Goal: Task Accomplishment & Management: Manage account settings

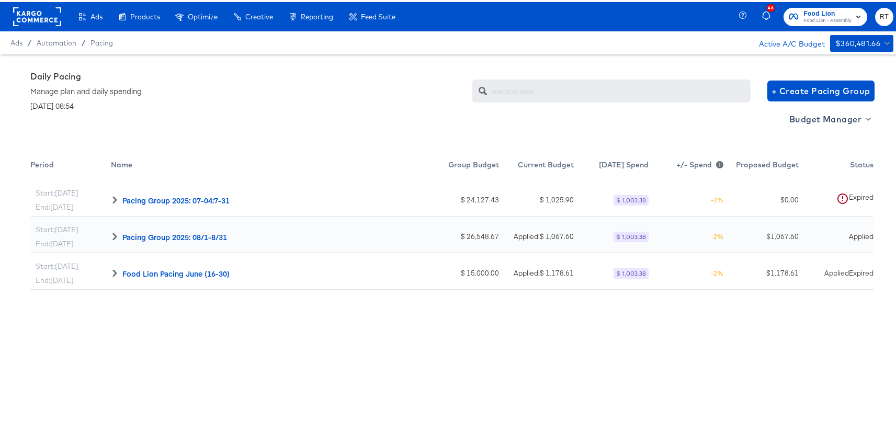
click at [324, 147] on div "Budget Manager" at bounding box center [451, 130] width 843 height 43
drag, startPoint x: 28, startPoint y: 16, endPoint x: 40, endPoint y: 13, distance: 12.6
click at [29, 16] on rect at bounding box center [37, 14] width 48 height 19
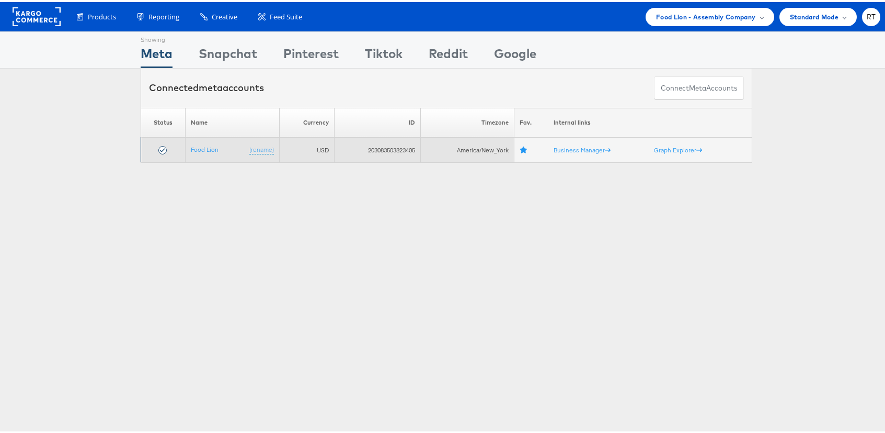
click at [397, 150] on td "203083503823405" at bounding box center [377, 147] width 87 height 25
click at [399, 150] on td "203083503823405" at bounding box center [377, 147] width 87 height 25
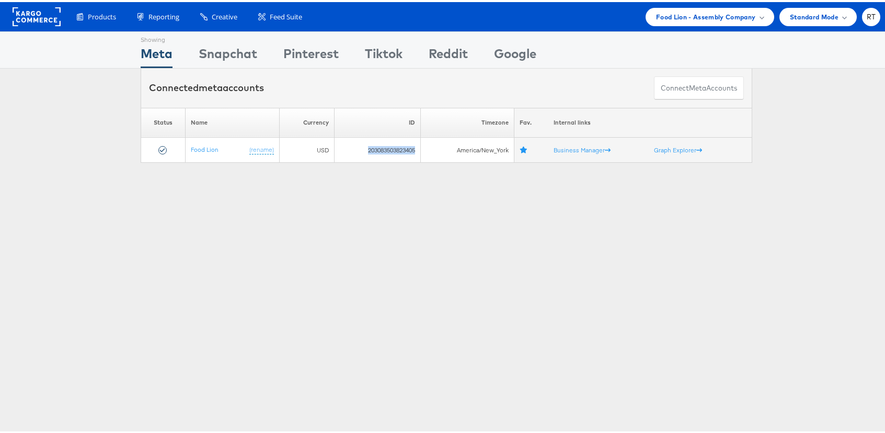
copy td "203083503823405"
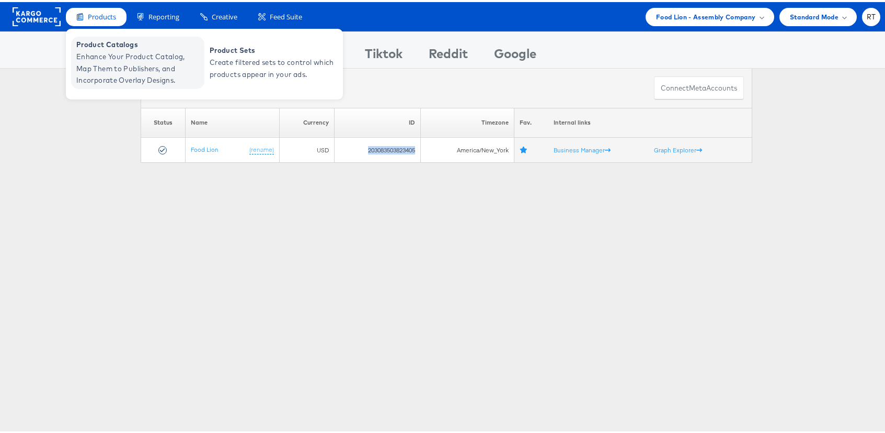
click at [105, 66] on span "Enhance Your Product Catalog, Map Them to Publishers, and Incorporate Overlay D…" at bounding box center [139, 67] width 126 height 36
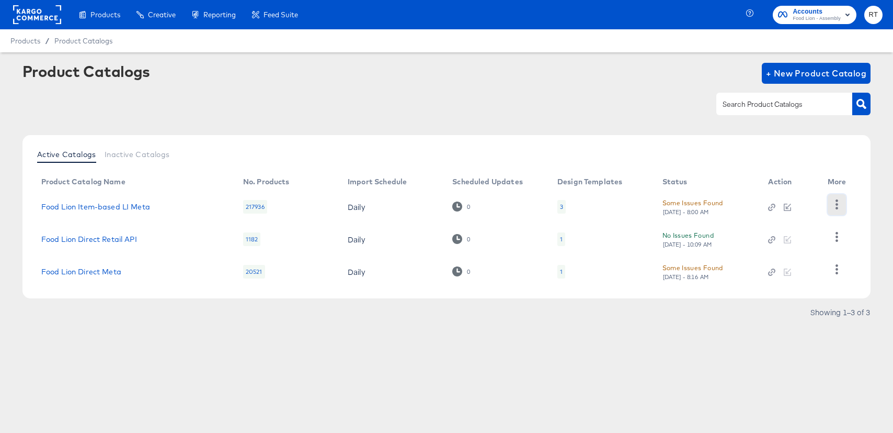
click at [833, 202] on icon "button" at bounding box center [837, 204] width 10 height 10
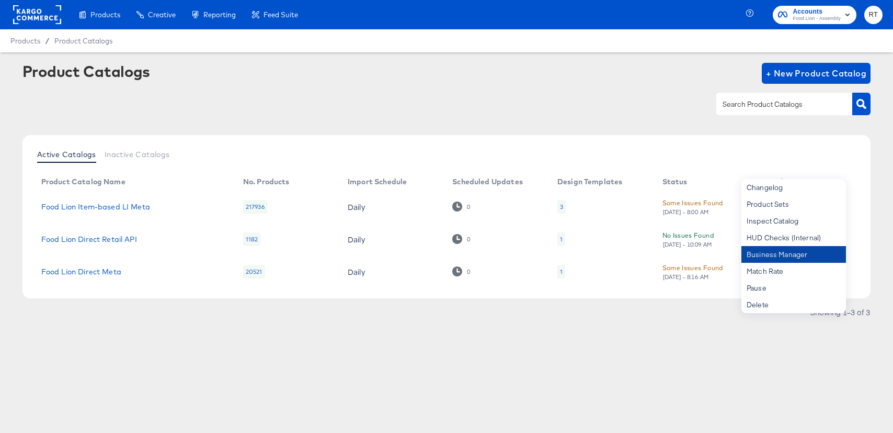
click at [788, 249] on div "Business Manager" at bounding box center [794, 254] width 105 height 17
click at [372, 378] on div "Products Creative Reporting Feed Suite Accounts Food Lion - Assembly RT Product…" at bounding box center [446, 216] width 893 height 433
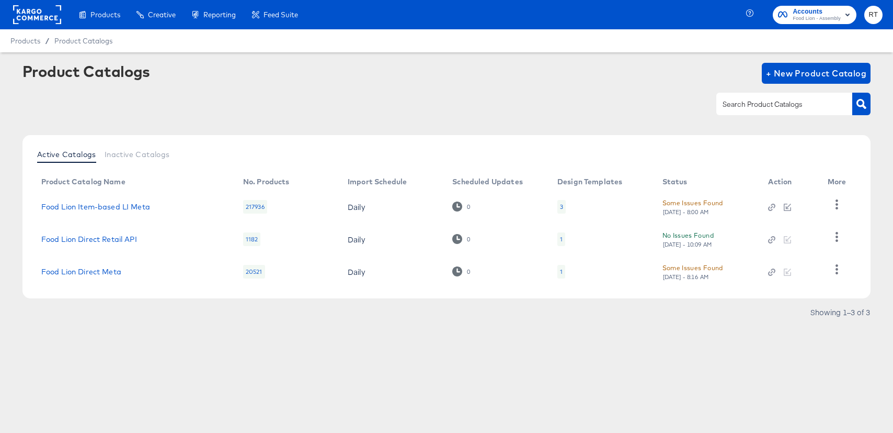
click at [30, 13] on rect at bounding box center [37, 14] width 48 height 19
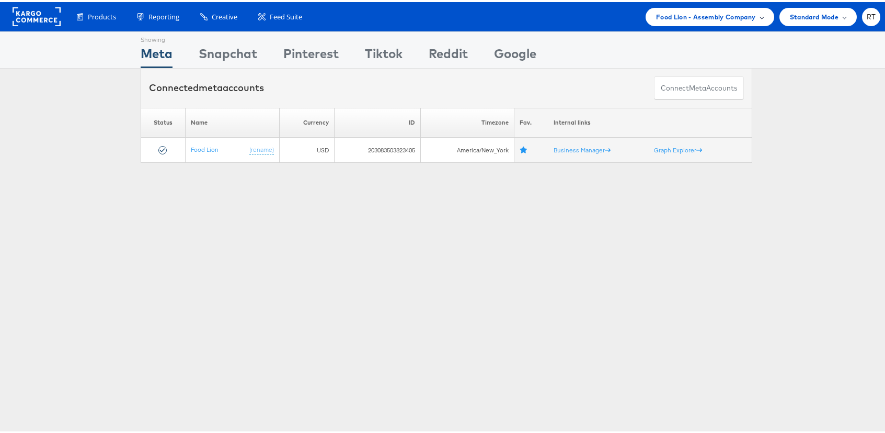
click at [728, 12] on span "Food Lion - Assembly Company" at bounding box center [706, 14] width 100 height 11
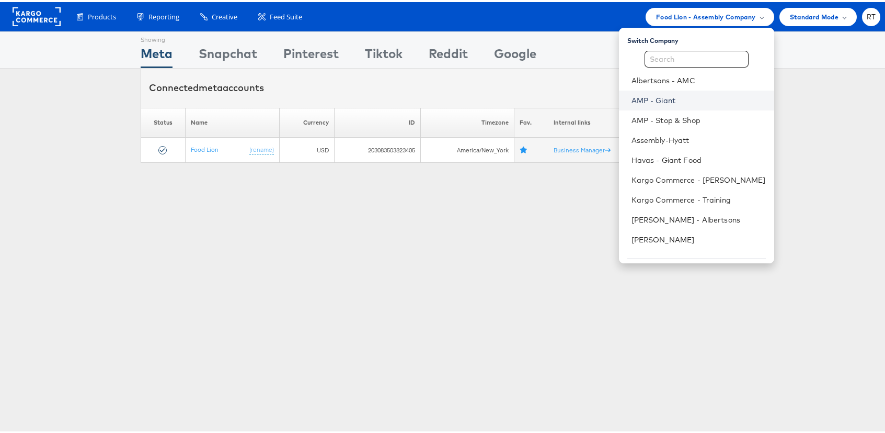
click at [702, 95] on link "AMP - Giant" at bounding box center [699, 98] width 134 height 10
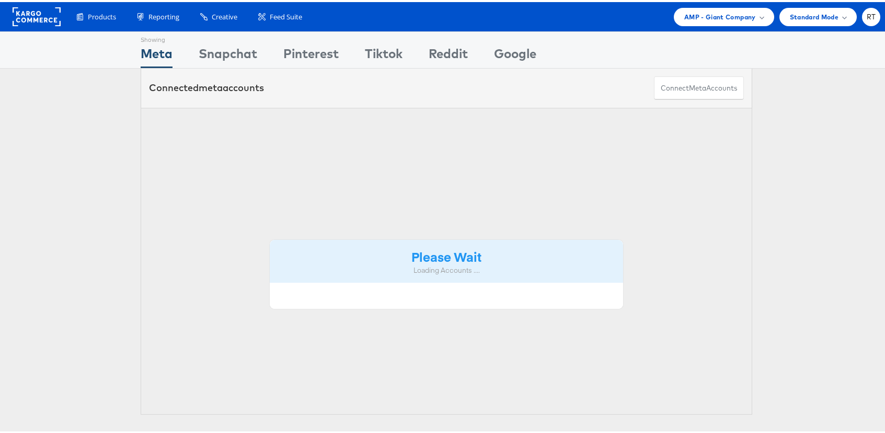
click at [690, 97] on button "Connect meta Accounts" at bounding box center [699, 86] width 90 height 24
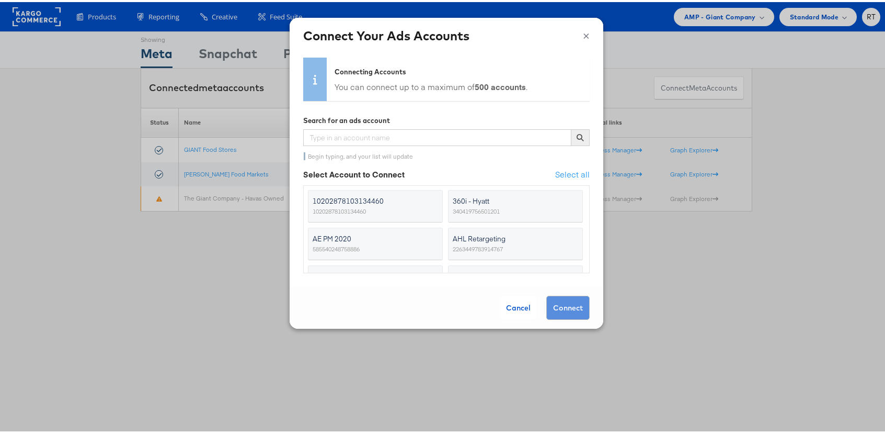
click at [585, 31] on div "× Connect Your Ads Accounts" at bounding box center [447, 34] width 314 height 36
click at [583, 35] on button "×" at bounding box center [586, 33] width 7 height 16
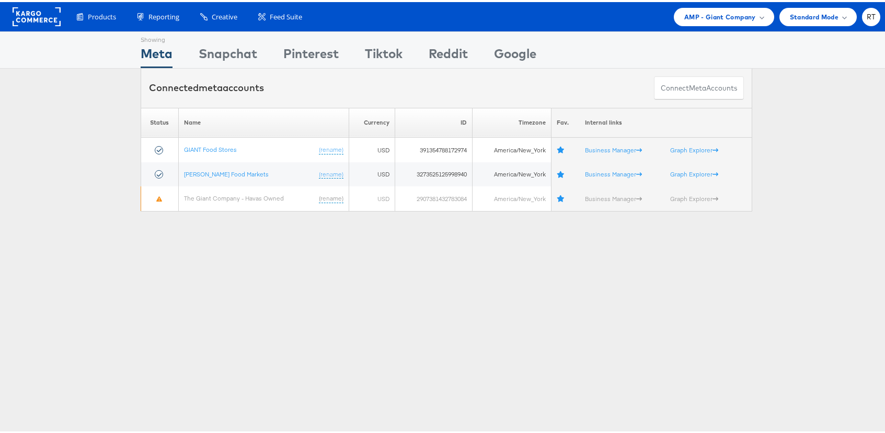
drag, startPoint x: 401, startPoint y: 276, endPoint x: 316, endPoint y: 213, distance: 105.1
click at [399, 275] on div "Showing Meta Showing [GEOGRAPHIC_DATA] Showing Pinterest Showing Tiktok Showing…" at bounding box center [446, 290] width 893 height 523
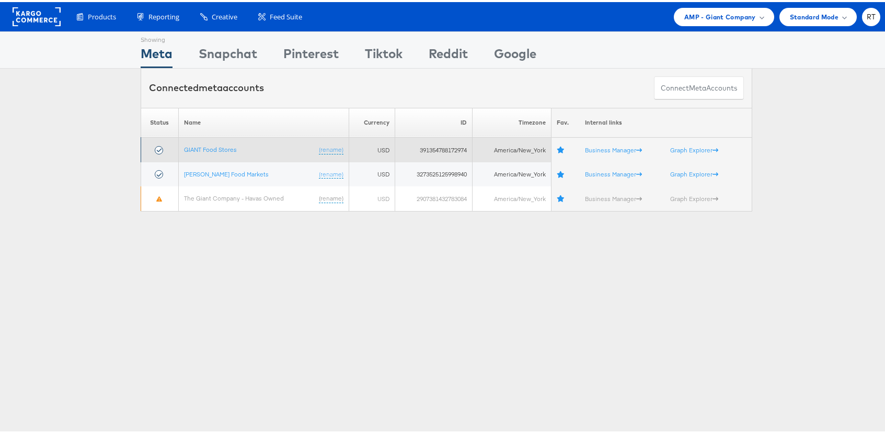
click at [449, 149] on td "391354788172974" at bounding box center [433, 147] width 77 height 25
click at [450, 149] on td "391354788172974" at bounding box center [433, 147] width 77 height 25
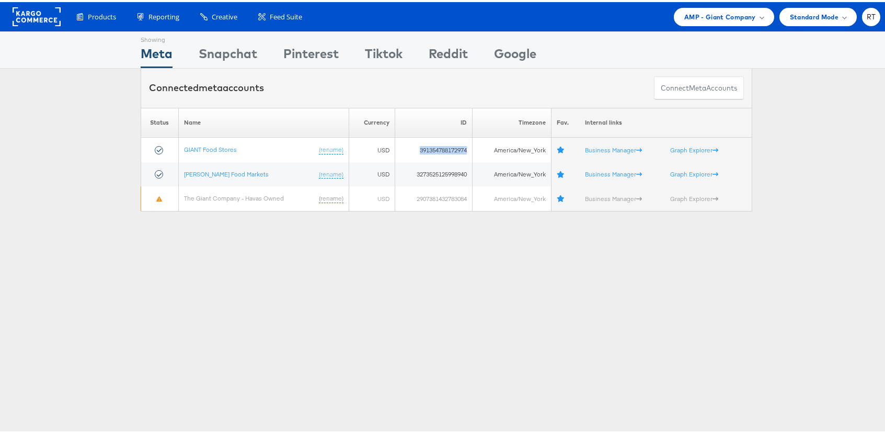
copy td "391354788172974"
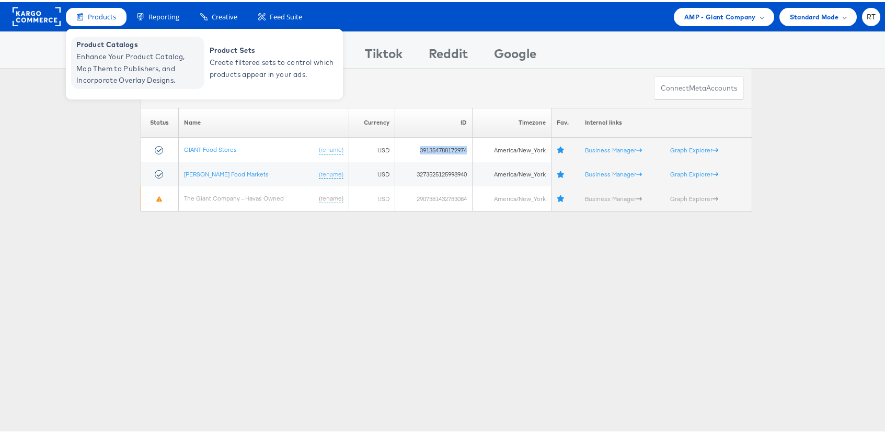
click at [111, 49] on span "Enhance Your Product Catalog, Map Them to Publishers, and Incorporate Overlay D…" at bounding box center [139, 67] width 126 height 36
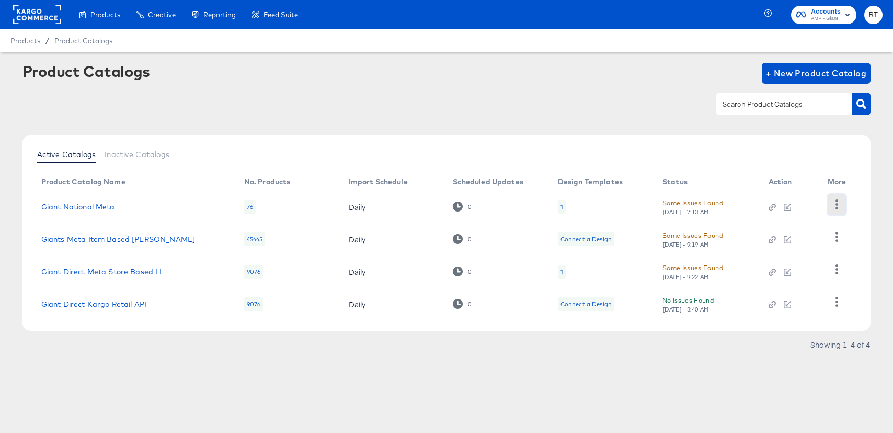
click at [842, 203] on icon "button" at bounding box center [837, 204] width 10 height 10
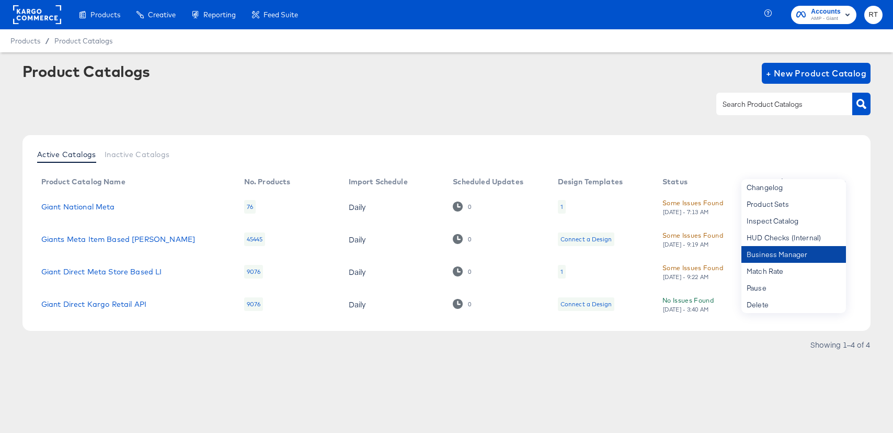
click at [778, 255] on div "Business Manager" at bounding box center [794, 254] width 105 height 17
click at [21, 15] on rect at bounding box center [37, 14] width 48 height 19
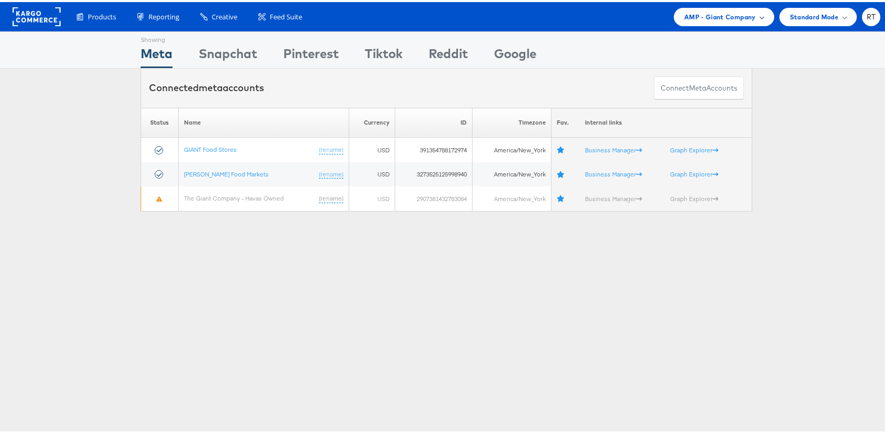
click at [698, 19] on span "AMP - Giant Company" at bounding box center [721, 14] width 72 height 11
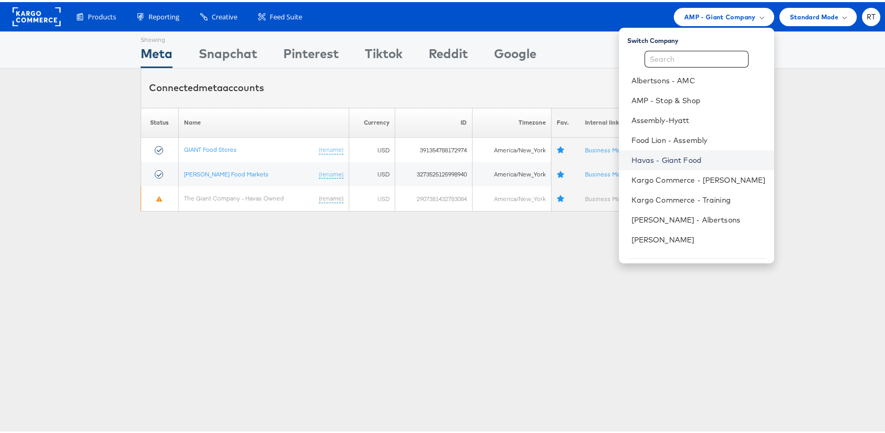
click at [725, 157] on link "Havas - Giant Food" at bounding box center [699, 158] width 134 height 10
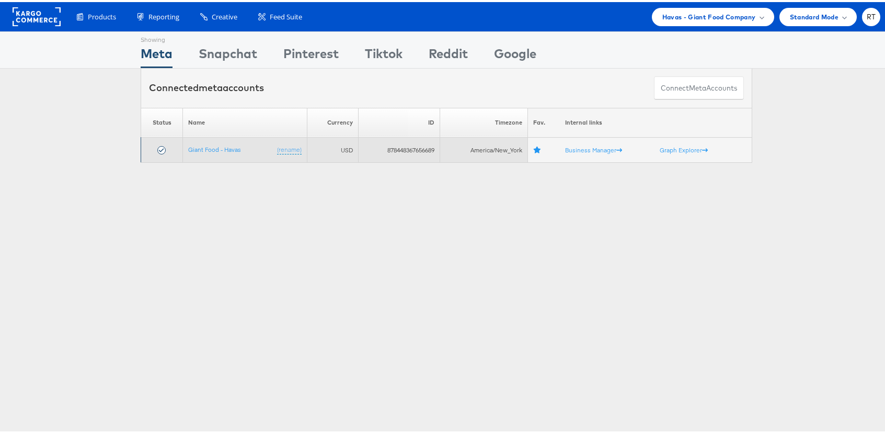
click at [397, 146] on td "878448367656689" at bounding box center [399, 147] width 82 height 25
copy td "878448367656689"
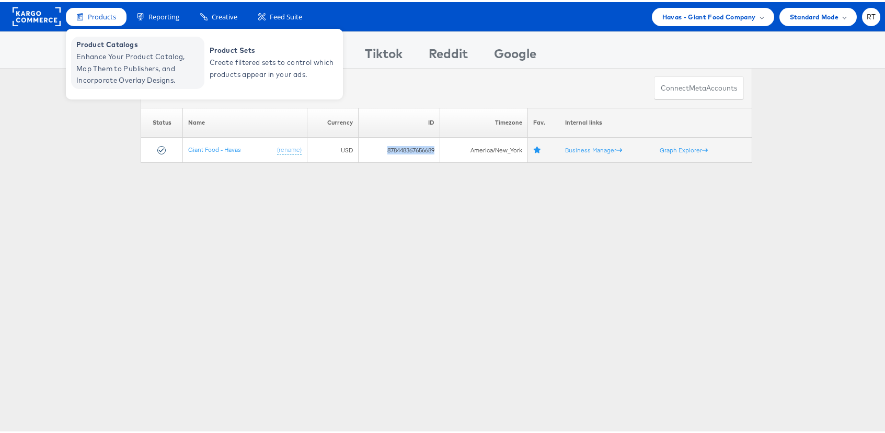
click at [115, 49] on span "Enhance Your Product Catalog, Map Them to Publishers, and Incorporate Overlay D…" at bounding box center [139, 67] width 126 height 36
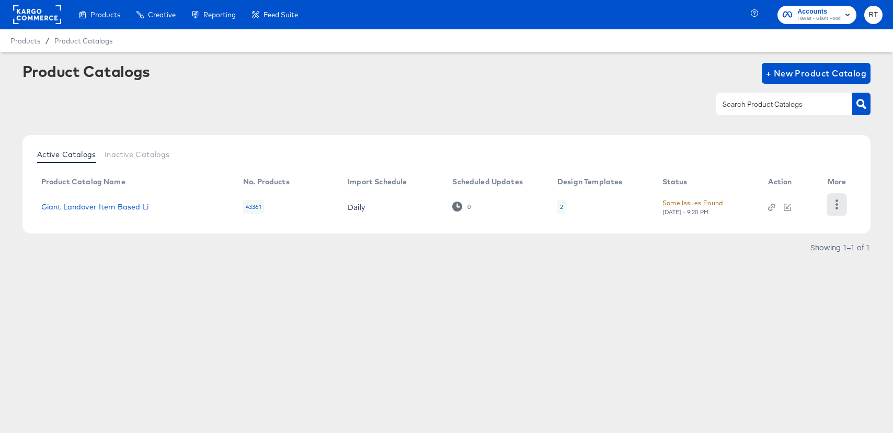
click at [836, 197] on button "button" at bounding box center [837, 204] width 18 height 21
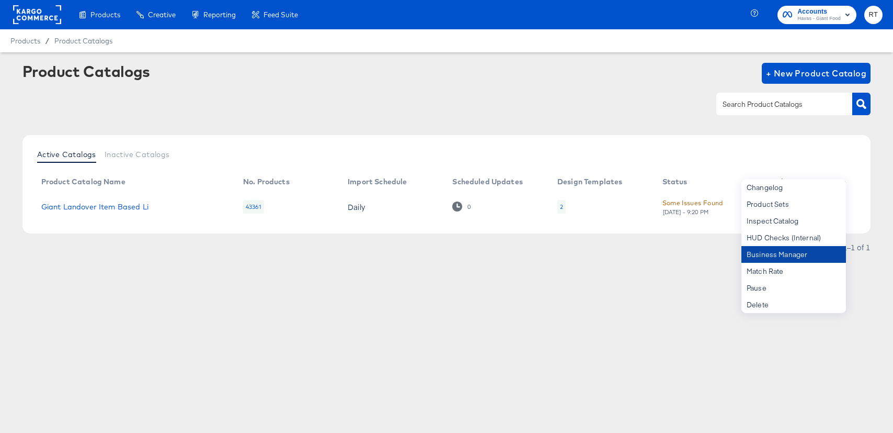
click at [804, 254] on div "Business Manager" at bounding box center [794, 254] width 105 height 17
click at [39, 15] on rect at bounding box center [37, 14] width 48 height 19
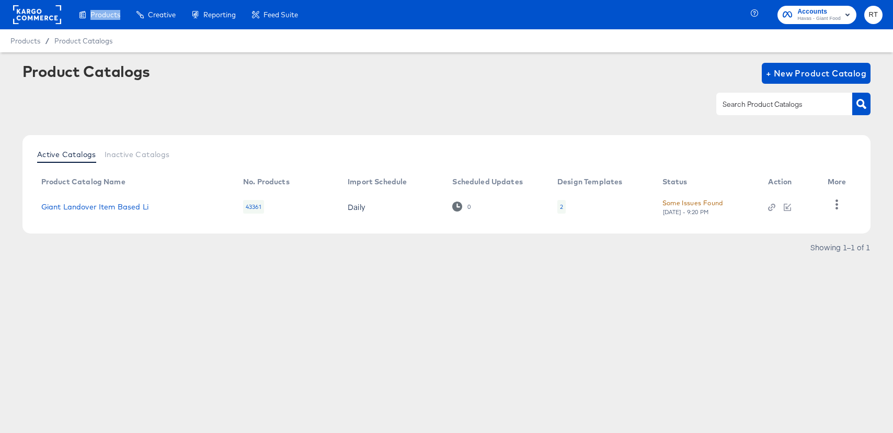
click at [39, 15] on rect at bounding box center [37, 14] width 48 height 19
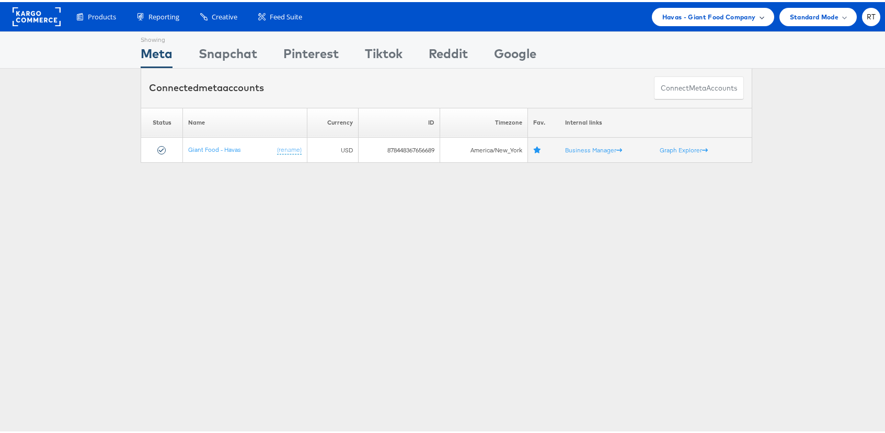
click at [702, 19] on span "Havas - Giant Food Company" at bounding box center [710, 14] width 94 height 11
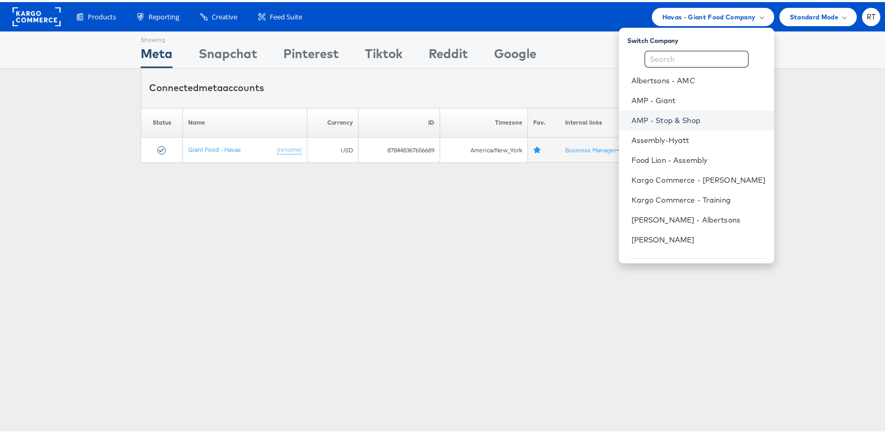
click at [697, 120] on link "AMP - Stop & Shop" at bounding box center [699, 118] width 134 height 10
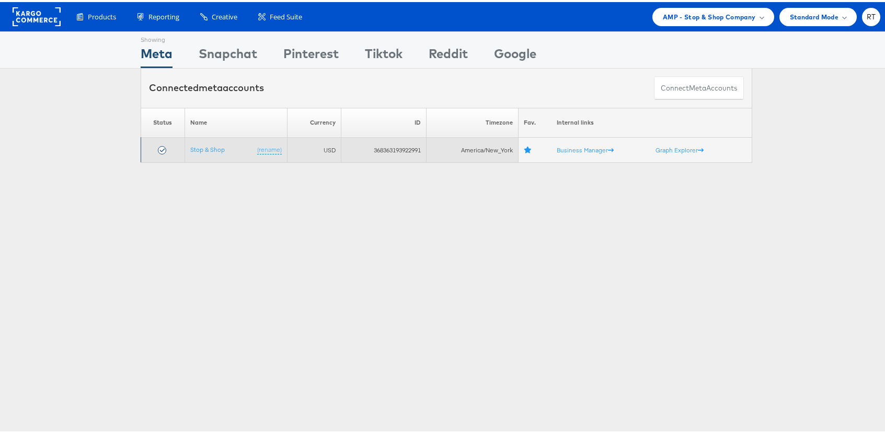
click at [402, 149] on td "368363193922991" at bounding box center [383, 147] width 85 height 25
click at [403, 149] on td "368363193922991" at bounding box center [383, 147] width 85 height 25
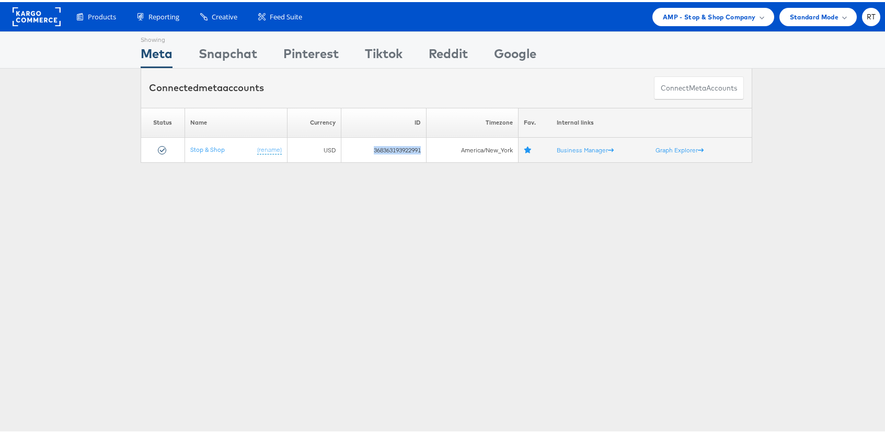
copy td "368363193922991"
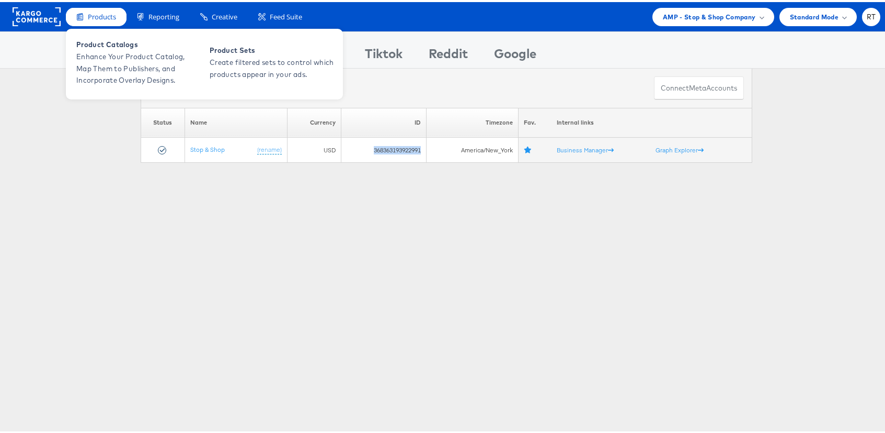
click at [97, 15] on span "Products" at bounding box center [102, 15] width 28 height 10
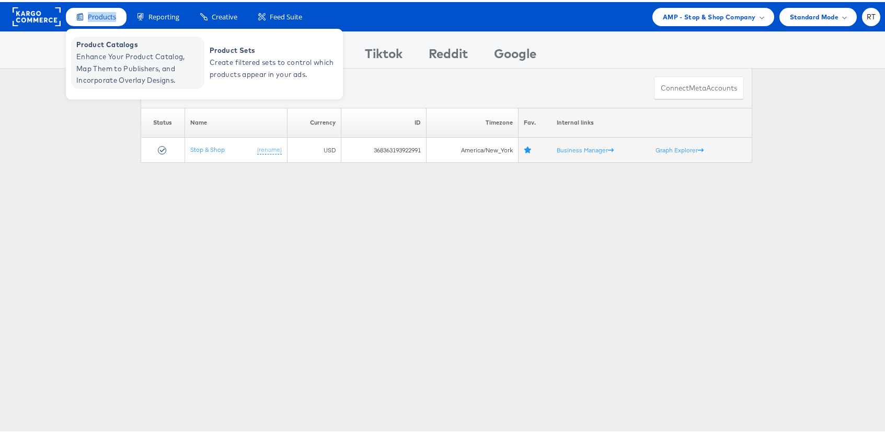
click at [106, 56] on span "Enhance Your Product Catalog, Map Them to Publishers, and Incorporate Overlay D…" at bounding box center [139, 67] width 126 height 36
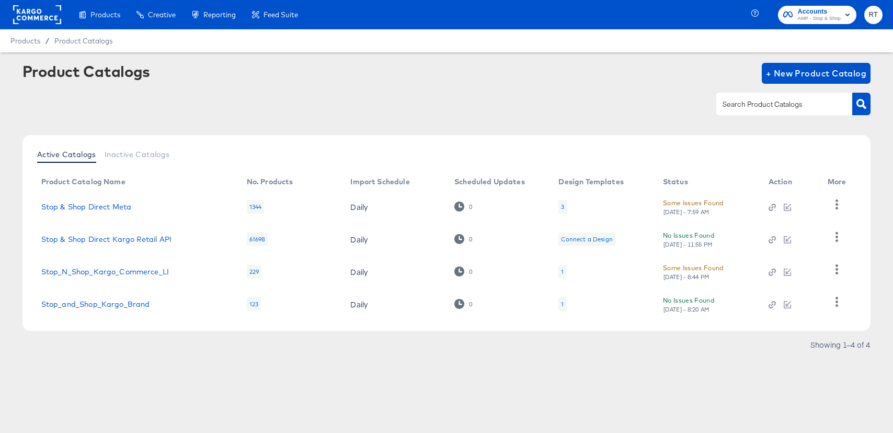
click at [41, 12] on rect at bounding box center [37, 14] width 48 height 19
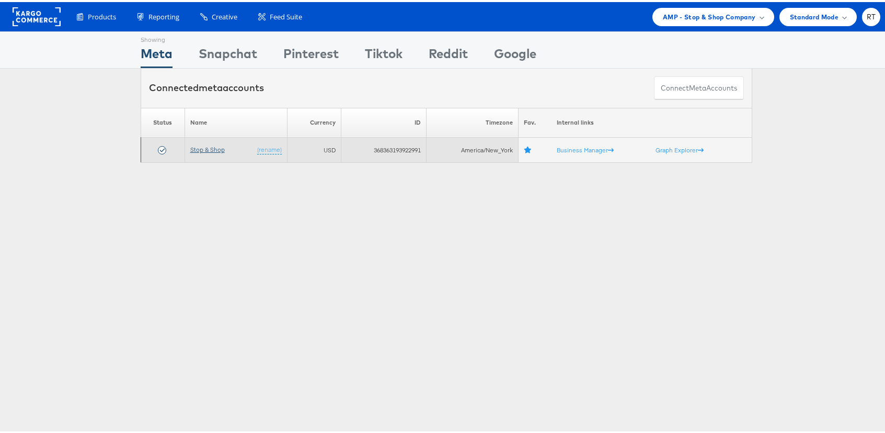
click at [197, 147] on link "Stop & Shop" at bounding box center [207, 147] width 35 height 8
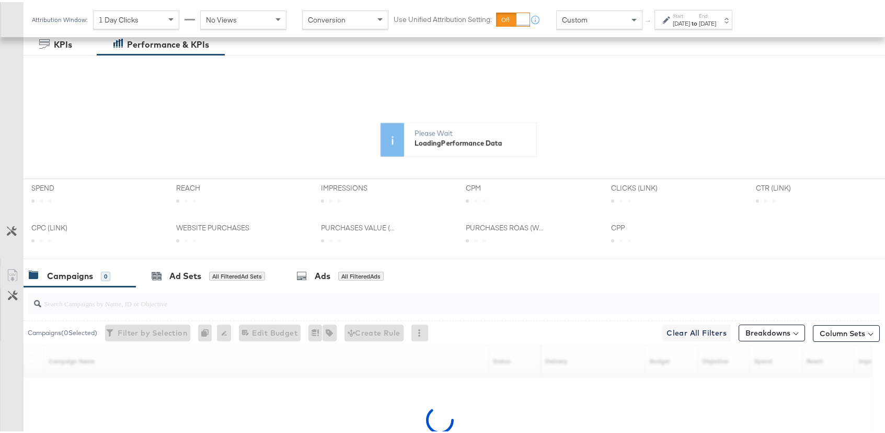
scroll to position [313, 0]
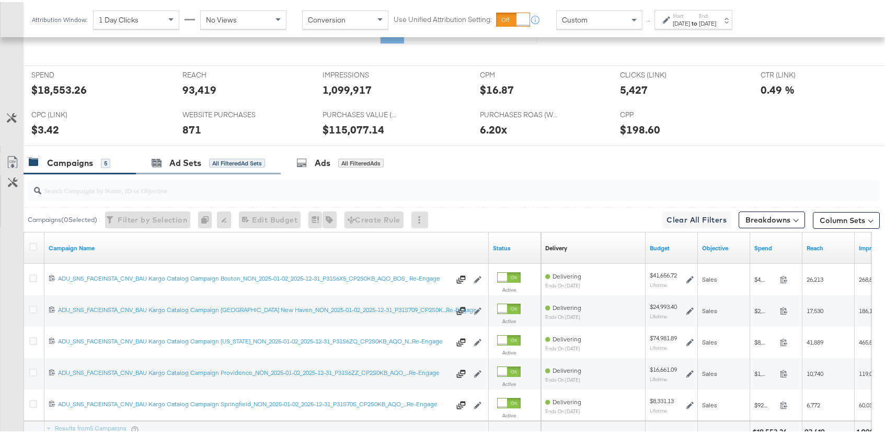
click at [214, 168] on div "Ad Sets All Filtered Ad Sets" at bounding box center [208, 161] width 145 height 22
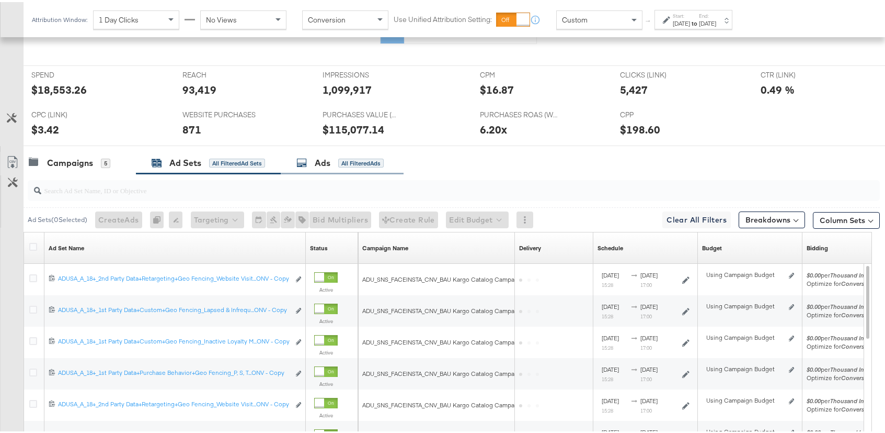
click at [337, 162] on div "Ads All Filtered Ads" at bounding box center [340, 161] width 87 height 12
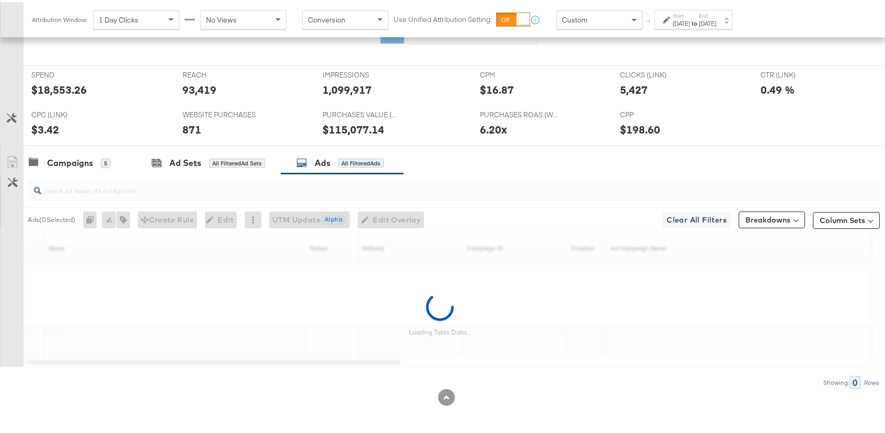
scroll to position [415, 0]
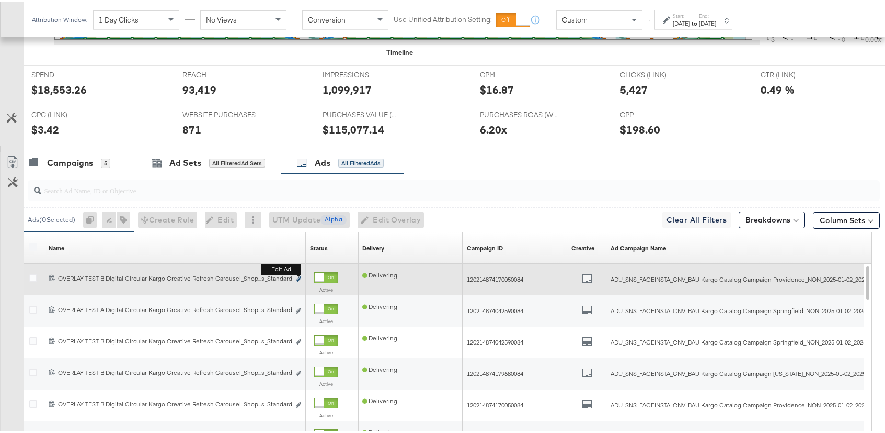
click at [297, 272] on b "Edit ad" at bounding box center [281, 267] width 40 height 11
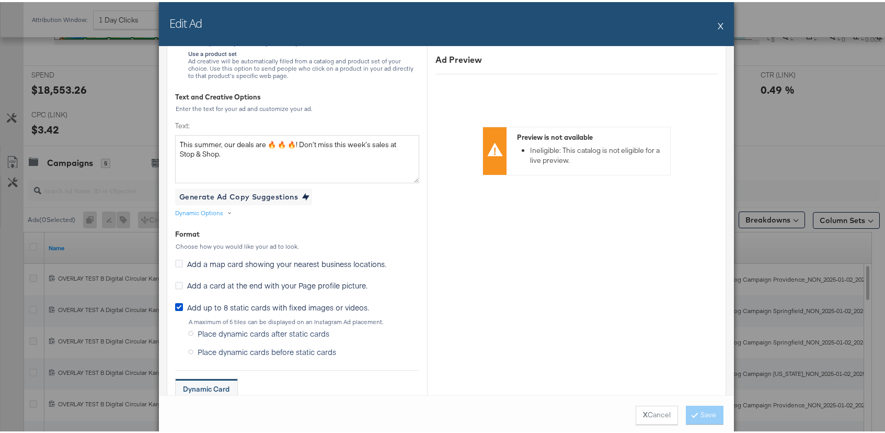
scroll to position [522, 0]
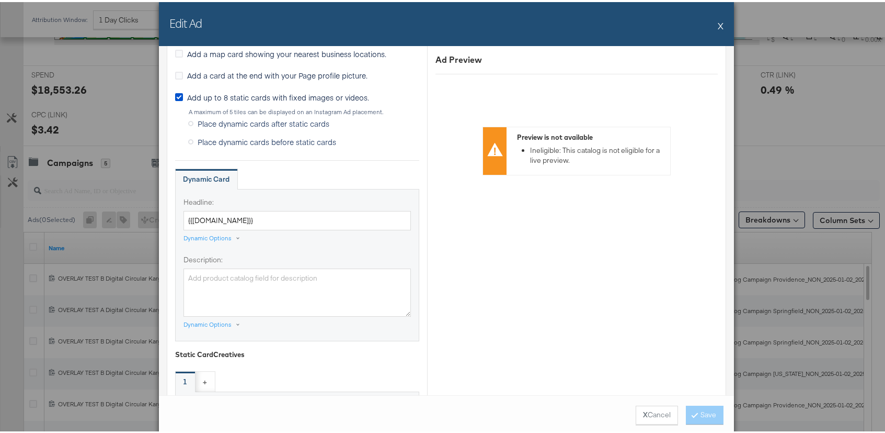
click at [718, 25] on button "X" at bounding box center [721, 23] width 6 height 21
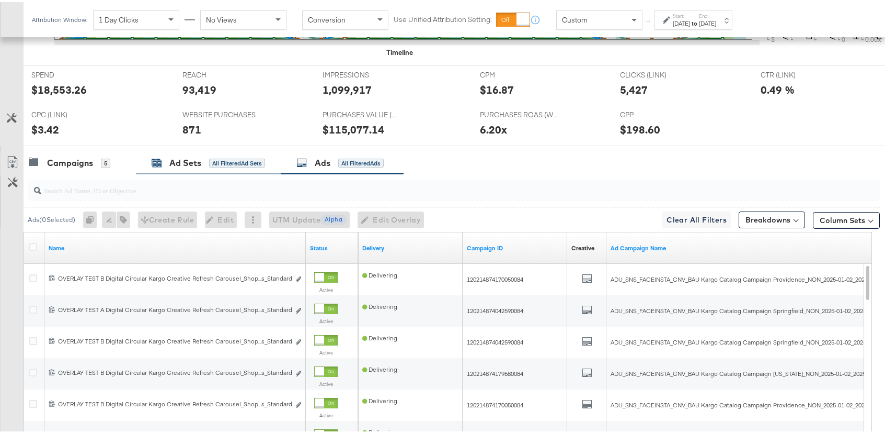
drag, startPoint x: 198, startPoint y: 161, endPoint x: 216, endPoint y: 165, distance: 18.4
click at [198, 160] on div "Ad Sets" at bounding box center [185, 161] width 32 height 12
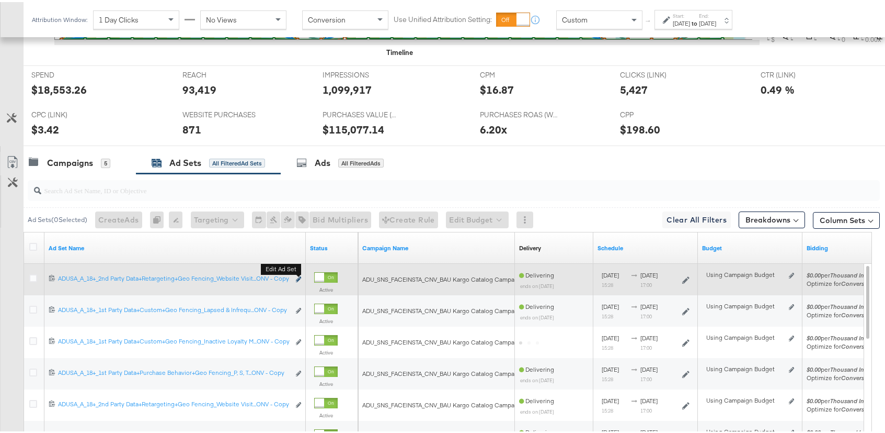
click at [297, 278] on icon "link" at bounding box center [298, 277] width 5 height 6
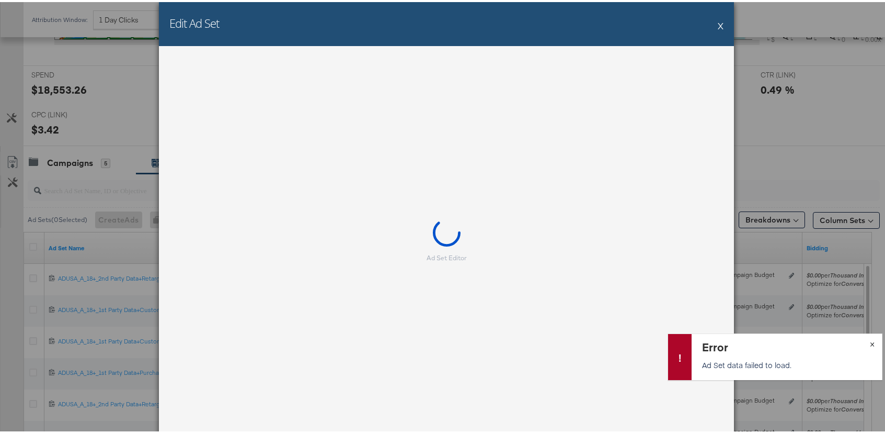
click at [870, 342] on span "×" at bounding box center [872, 341] width 5 height 12
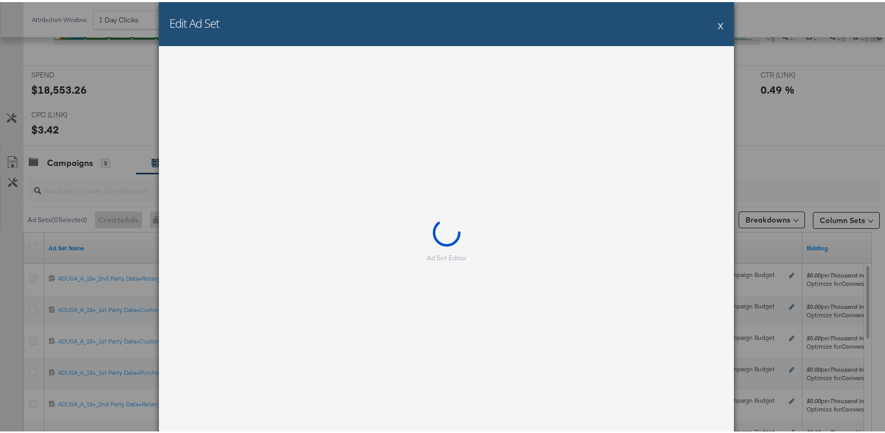
click at [718, 26] on button "X" at bounding box center [721, 23] width 6 height 21
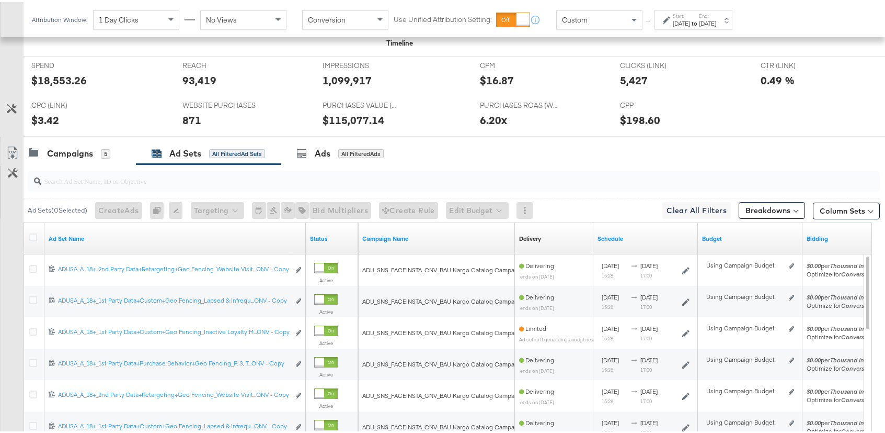
scroll to position [0, 0]
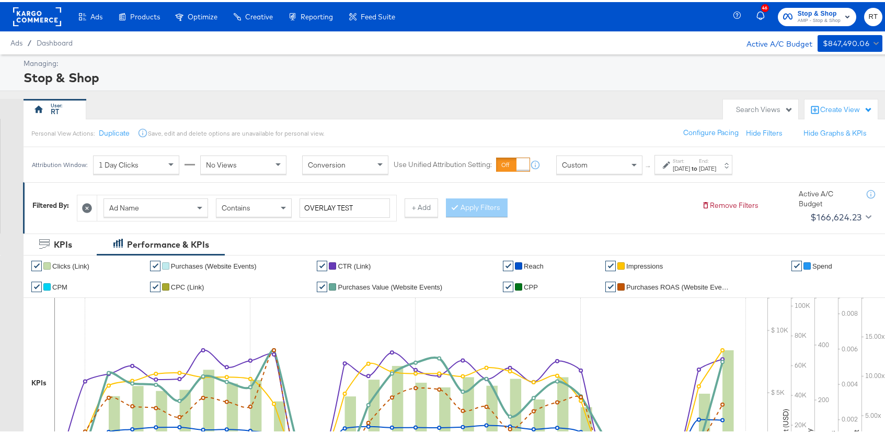
click at [39, 14] on rect at bounding box center [37, 14] width 48 height 19
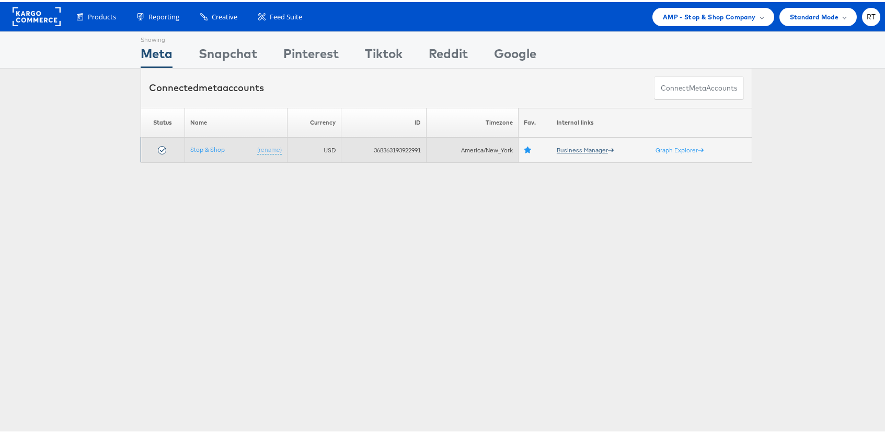
click at [566, 150] on link "Business Manager" at bounding box center [585, 148] width 57 height 8
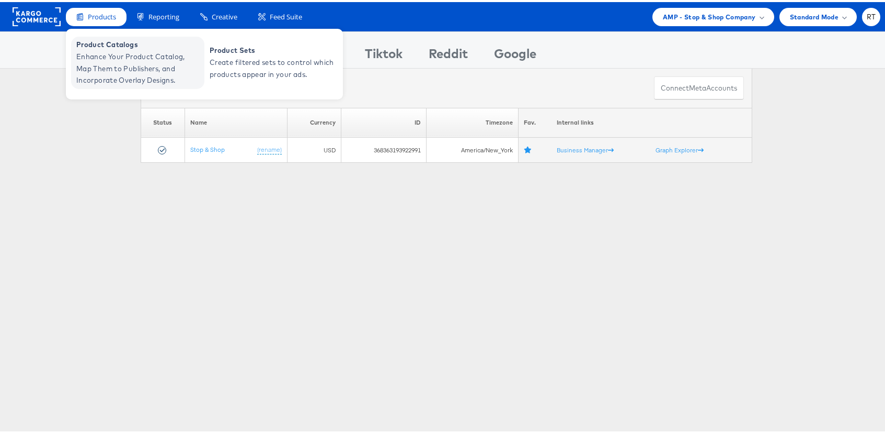
click at [111, 65] on span "Enhance Your Product Catalog, Map Them to Publishers, and Incorporate Overlay D…" at bounding box center [139, 67] width 126 height 36
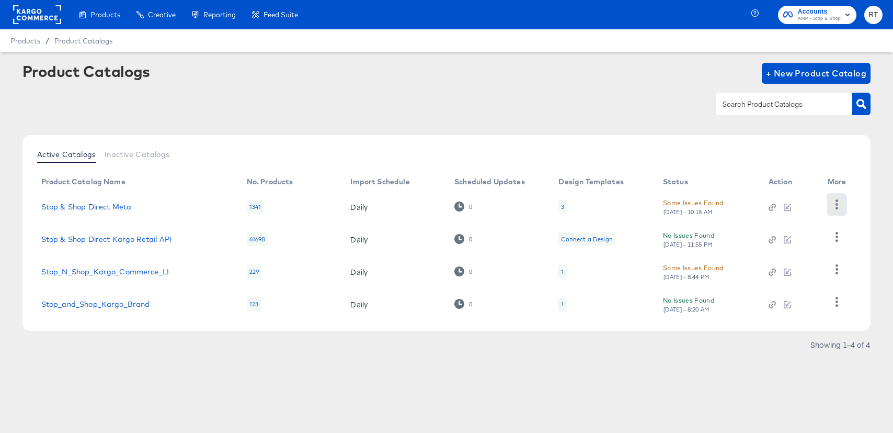
click at [842, 204] on button "button" at bounding box center [837, 204] width 18 height 21
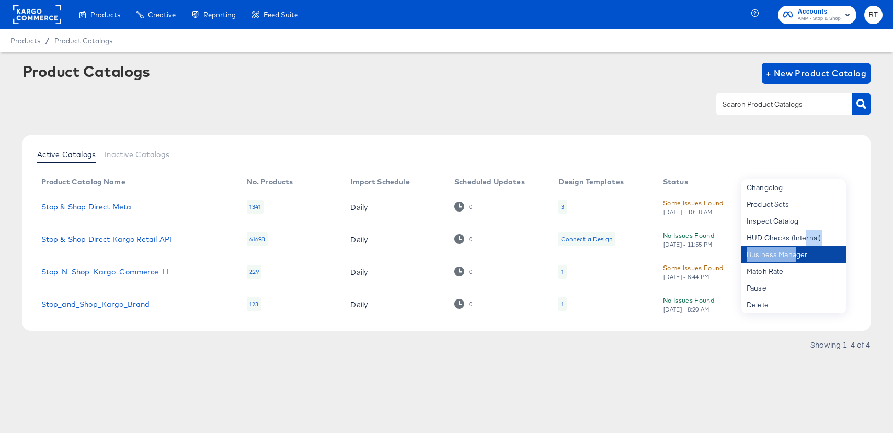
drag, startPoint x: 804, startPoint y: 240, endPoint x: 795, endPoint y: 250, distance: 13.3
click at [795, 250] on div "Changelog Product Sets Inspect Catalog HUD Checks (Internal) Business Manager M…" at bounding box center [794, 246] width 105 height 134
click at [792, 253] on div "Business Manager" at bounding box center [794, 254] width 105 height 17
click at [51, 23] on rect at bounding box center [37, 14] width 48 height 19
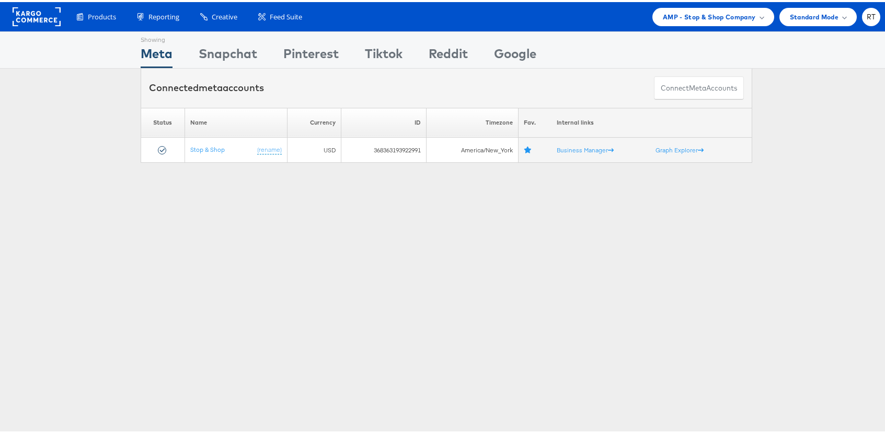
drag, startPoint x: 671, startPoint y: 33, endPoint x: 683, endPoint y: 28, distance: 12.4
click at [677, 30] on div "Showing Meta Showing [GEOGRAPHIC_DATA] Showing Pinterest Showing Tiktok Showing…" at bounding box center [447, 48] width 612 height 36
click at [712, 17] on span "AMP - Stop & Shop Company" at bounding box center [709, 14] width 93 height 11
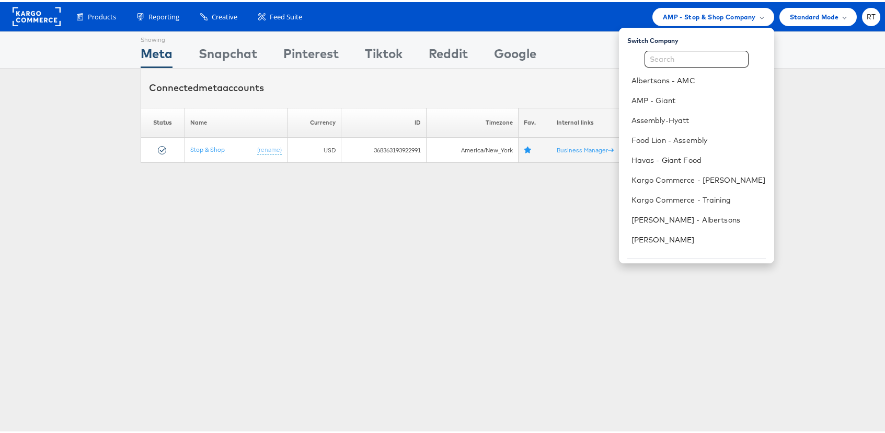
drag, startPoint x: 384, startPoint y: 362, endPoint x: 242, endPoint y: 361, distance: 142.8
click at [384, 361] on div "Showing Meta Showing [GEOGRAPHIC_DATA] Showing Pinterest Showing Tiktok Showing…" at bounding box center [446, 290] width 893 height 523
